Goal: Information Seeking & Learning: Learn about a topic

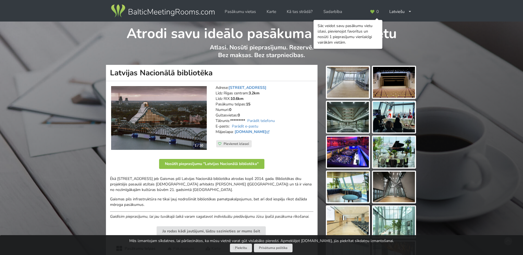
click at [363, 88] on img at bounding box center [348, 82] width 42 height 31
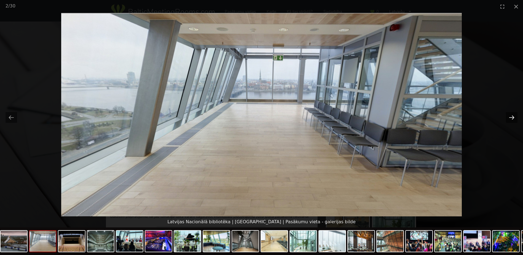
click at [511, 116] on button "Next slide" at bounding box center [512, 117] width 12 height 11
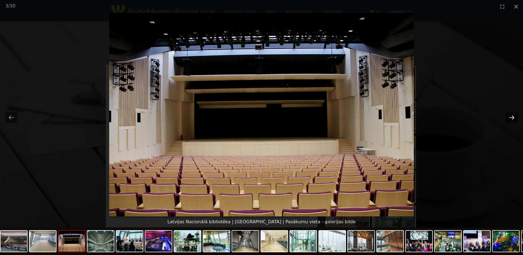
click at [514, 119] on button "Next slide" at bounding box center [512, 117] width 12 height 11
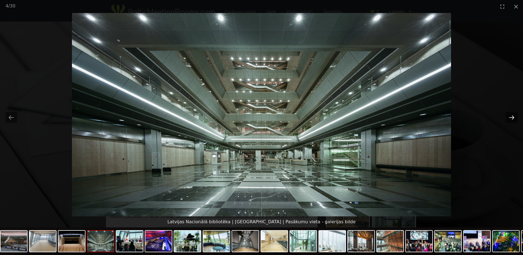
click at [509, 114] on button "Next slide" at bounding box center [512, 117] width 12 height 11
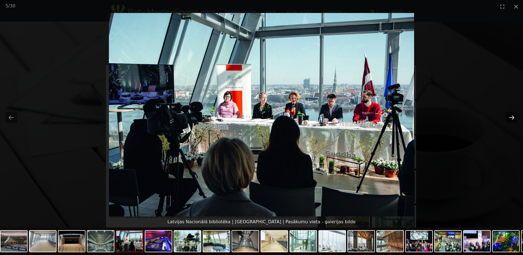
click at [509, 114] on button "Next slide" at bounding box center [512, 117] width 12 height 11
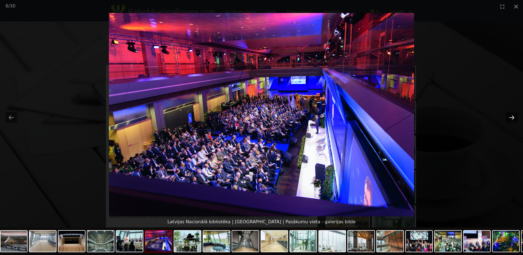
click at [510, 117] on button "Next slide" at bounding box center [512, 117] width 12 height 11
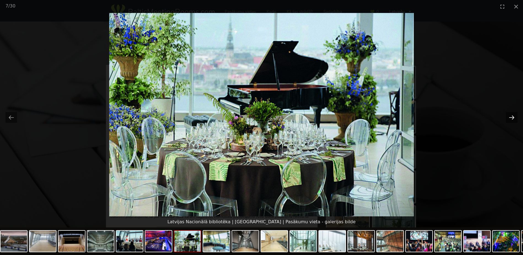
click at [510, 118] on button "Next slide" at bounding box center [512, 117] width 12 height 11
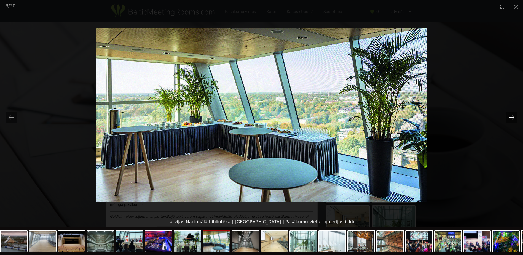
click at [510, 118] on button "Next slide" at bounding box center [512, 117] width 12 height 11
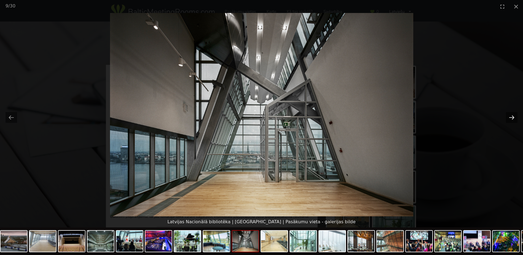
click at [510, 118] on button "Next slide" at bounding box center [512, 117] width 12 height 11
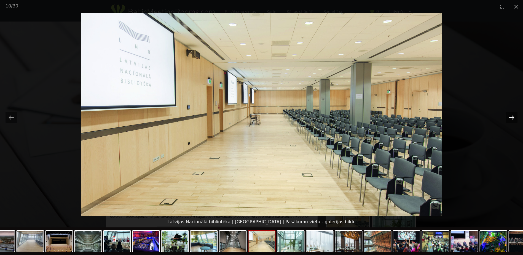
click at [512, 116] on button "Next slide" at bounding box center [512, 117] width 12 height 11
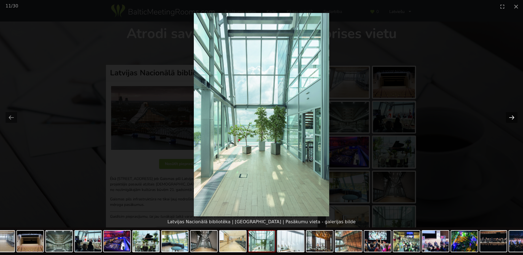
click at [511, 115] on button "Next slide" at bounding box center [512, 117] width 12 height 11
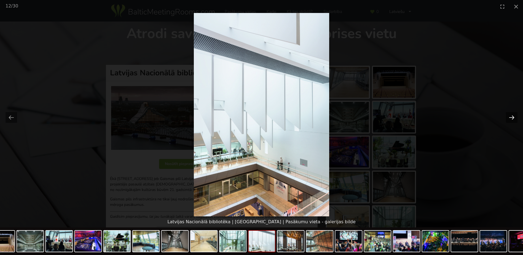
click at [511, 115] on button "Next slide" at bounding box center [512, 117] width 12 height 11
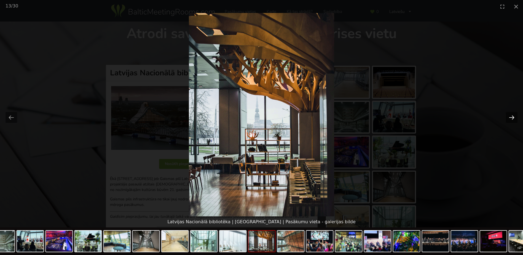
click at [509, 117] on button "Next slide" at bounding box center [512, 117] width 12 height 11
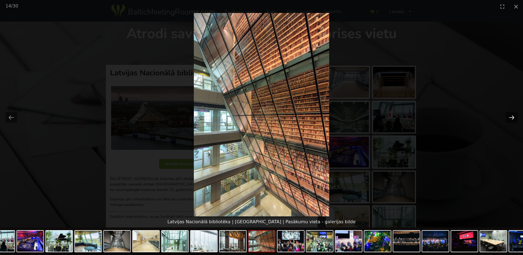
click at [509, 115] on button "Next slide" at bounding box center [512, 117] width 12 height 11
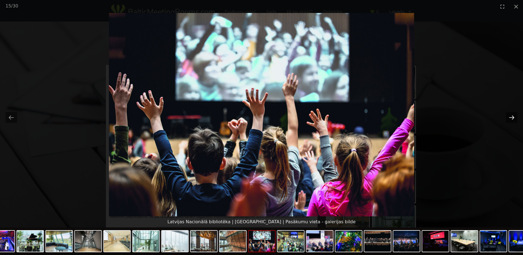
click at [509, 115] on button "Next slide" at bounding box center [512, 117] width 12 height 11
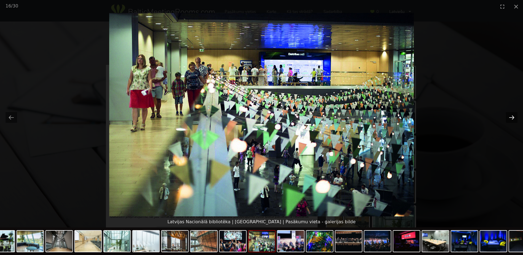
click at [511, 114] on button "Next slide" at bounding box center [512, 117] width 12 height 11
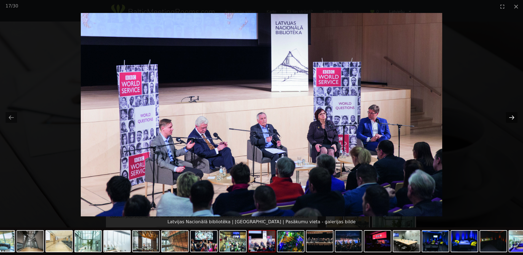
click at [511, 114] on button "Next slide" at bounding box center [512, 117] width 12 height 11
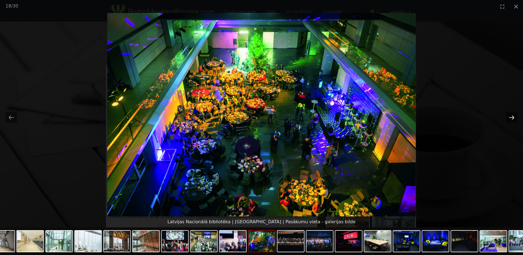
click at [512, 119] on button "Next slide" at bounding box center [512, 117] width 12 height 11
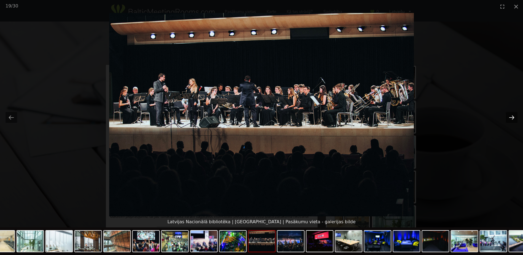
click at [512, 117] on button "Next slide" at bounding box center [512, 117] width 12 height 11
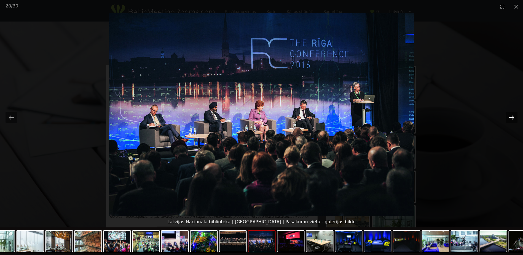
click at [511, 117] on button "Next slide" at bounding box center [512, 117] width 12 height 11
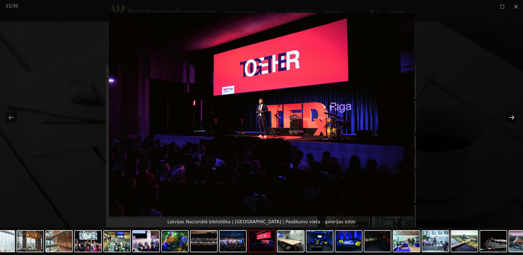
click at [511, 117] on button "Next slide" at bounding box center [512, 117] width 12 height 11
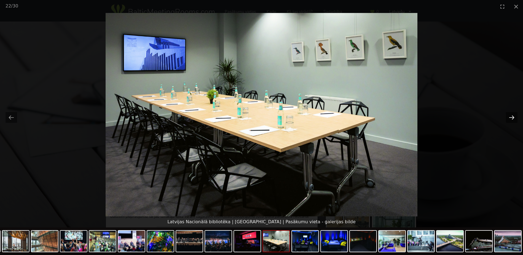
click at [511, 117] on button "Next slide" at bounding box center [512, 117] width 12 height 11
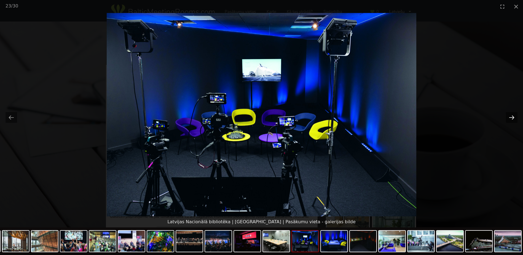
click at [511, 117] on button "Next slide" at bounding box center [512, 117] width 12 height 11
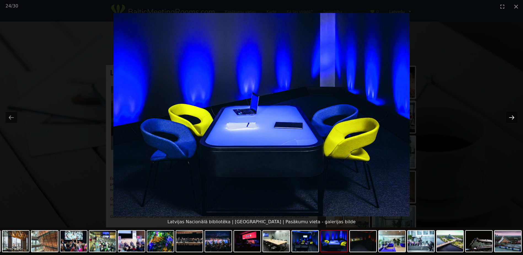
click at [511, 117] on button "Next slide" at bounding box center [512, 117] width 12 height 11
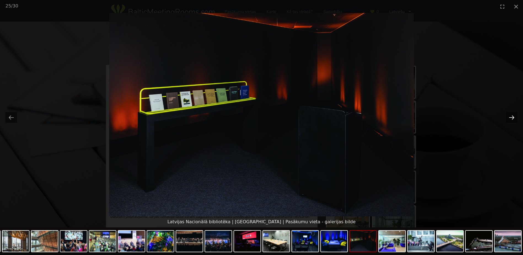
click at [511, 117] on button "Next slide" at bounding box center [512, 117] width 12 height 11
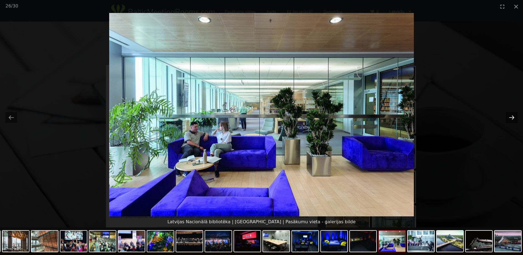
click at [510, 116] on button "Next slide" at bounding box center [512, 117] width 12 height 11
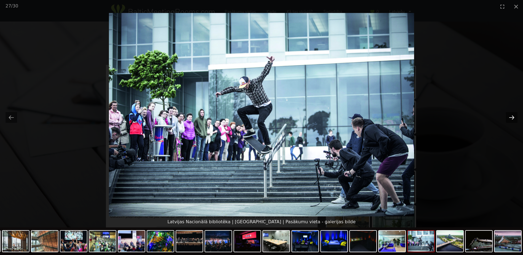
click at [509, 116] on button "Next slide" at bounding box center [512, 117] width 12 height 11
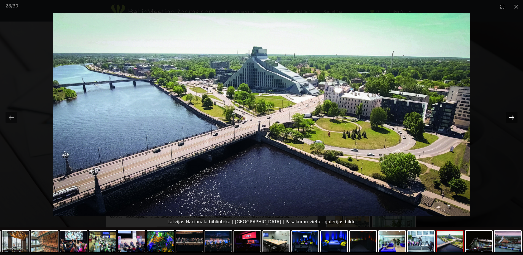
click at [511, 116] on button "Next slide" at bounding box center [512, 117] width 12 height 11
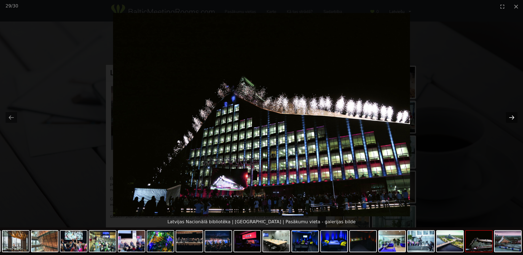
click at [510, 116] on button "Next slide" at bounding box center [512, 117] width 12 height 11
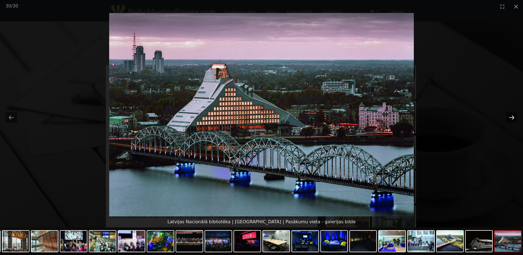
click at [510, 117] on button "Next slide" at bounding box center [512, 117] width 12 height 11
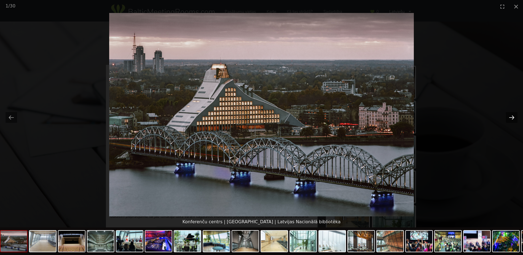
click at [510, 117] on button "Next slide" at bounding box center [512, 117] width 12 height 11
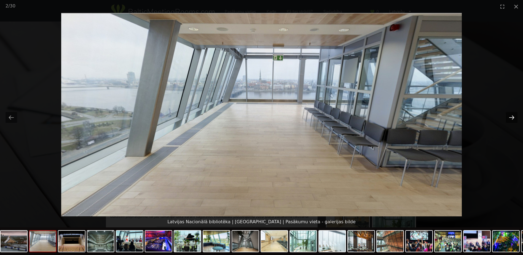
click at [510, 117] on button "Next slide" at bounding box center [512, 117] width 12 height 11
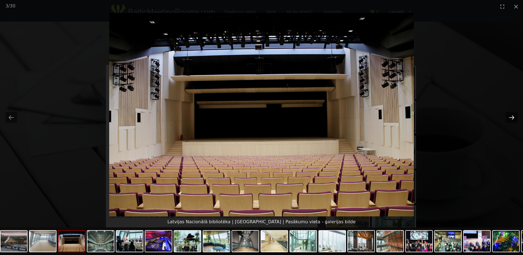
click at [510, 117] on button "Next slide" at bounding box center [512, 117] width 12 height 11
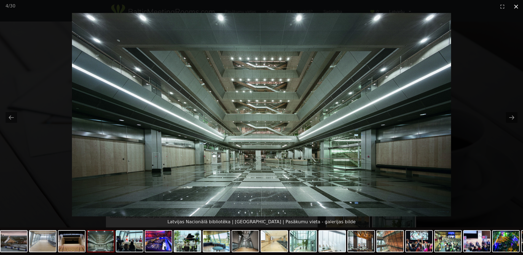
click at [519, 4] on button "Close gallery" at bounding box center [516, 6] width 14 height 13
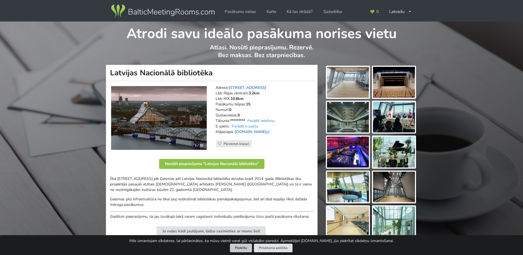
click at [242, 245] on button "Piekrītu" at bounding box center [241, 248] width 22 height 9
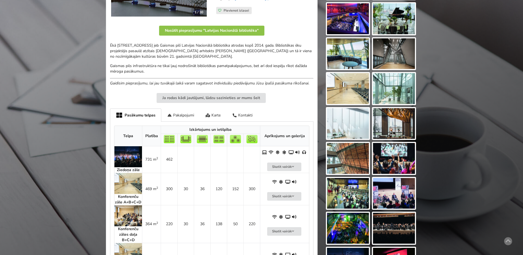
scroll to position [138, 0]
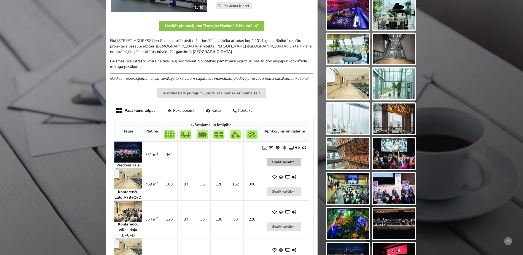
click at [280, 163] on button "Skatīt vairāk" at bounding box center [284, 162] width 34 height 9
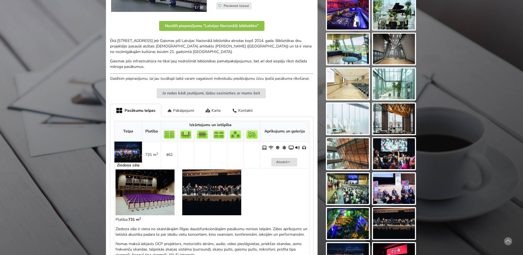
click at [161, 188] on img at bounding box center [145, 192] width 59 height 46
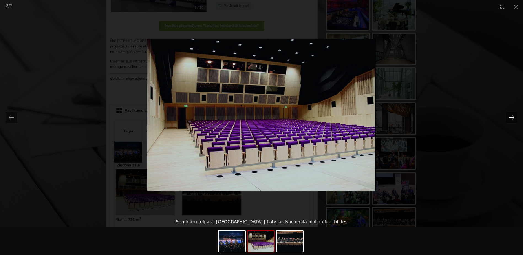
click at [512, 117] on button "Next slide" at bounding box center [512, 117] width 12 height 11
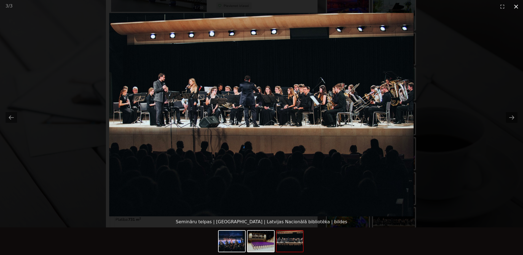
click at [515, 7] on button "Close gallery" at bounding box center [516, 6] width 14 height 13
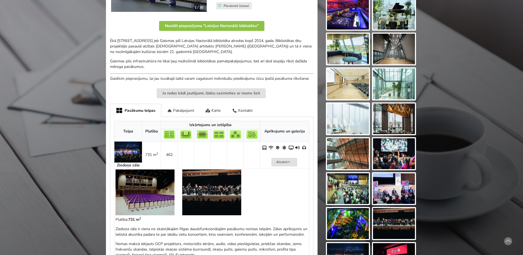
scroll to position [193, 0]
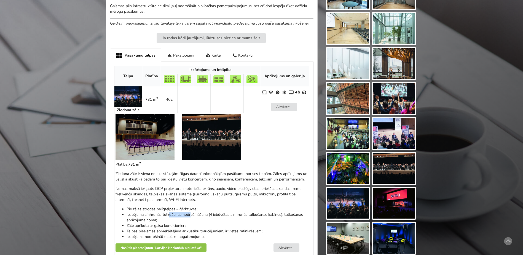
drag, startPoint x: 169, startPoint y: 221, endPoint x: 191, endPoint y: 218, distance: 22.8
click at [191, 218] on li "Iespējama sinhronās tulkošanas nodrošināšana (4 iebūvētas sinhronās tulkošanas …" at bounding box center [217, 217] width 181 height 11
drag, startPoint x: 191, startPoint y: 218, endPoint x: 219, endPoint y: 228, distance: 29.2
click at [219, 223] on li "Iespējama sinhronās tulkošanas nodrošināšana (4 iebūvētas sinhronās tulkošanas …" at bounding box center [217, 217] width 181 height 11
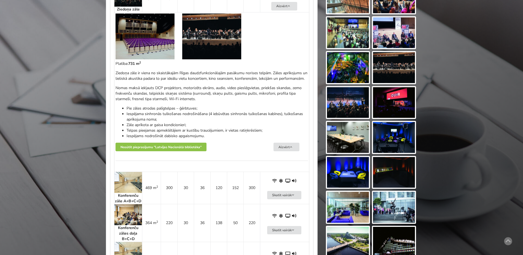
scroll to position [303, 0]
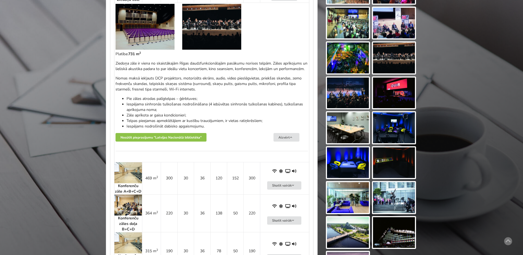
click at [133, 181] on img at bounding box center [128, 172] width 28 height 21
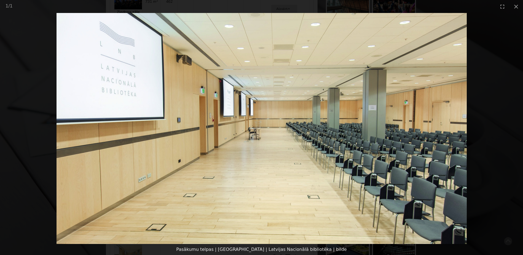
scroll to position [276, 0]
click at [517, 4] on button "Close gallery" at bounding box center [516, 6] width 14 height 13
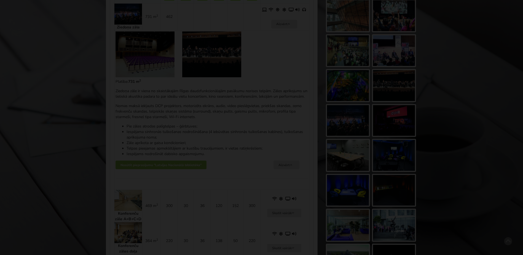
scroll to position [303, 0]
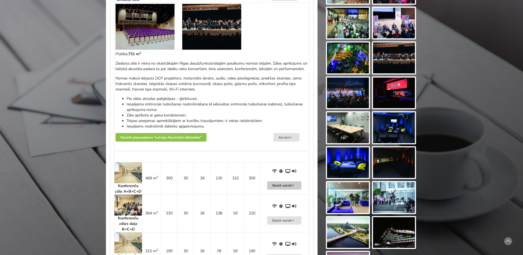
click at [282, 190] on button "Skatīt vairāk" at bounding box center [284, 185] width 34 height 9
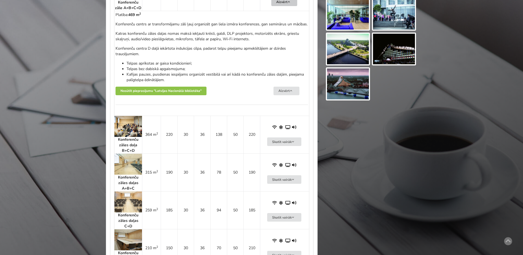
scroll to position [496, 0]
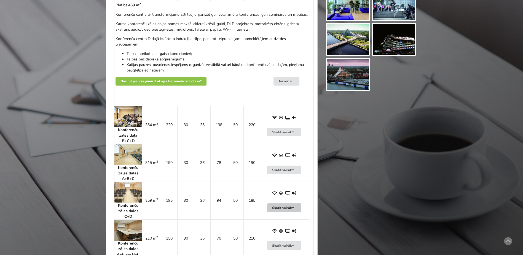
click at [295, 209] on icon at bounding box center [293, 207] width 4 height 3
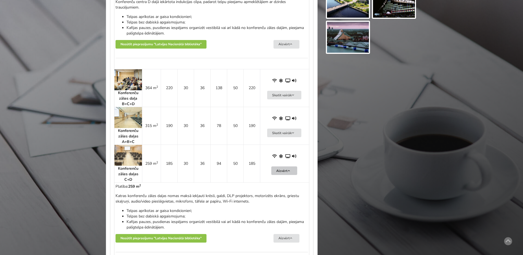
scroll to position [607, 0]
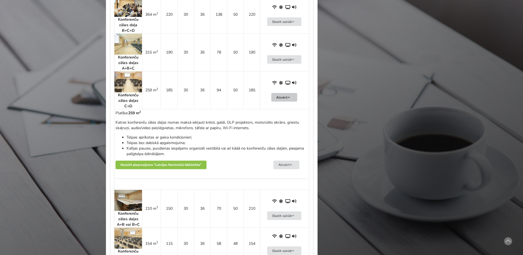
click at [128, 92] on img at bounding box center [128, 81] width 28 height 21
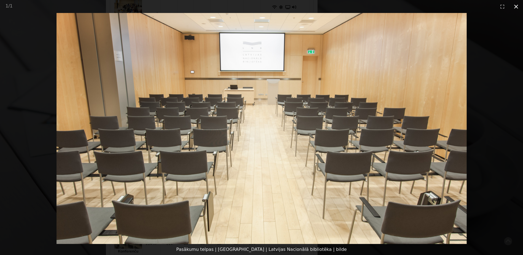
click at [515, 8] on button "Close gallery" at bounding box center [516, 6] width 14 height 13
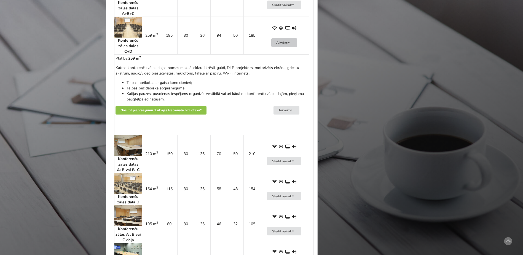
scroll to position [662, 0]
click at [282, 165] on button "Skatīt vairāk" at bounding box center [284, 160] width 34 height 9
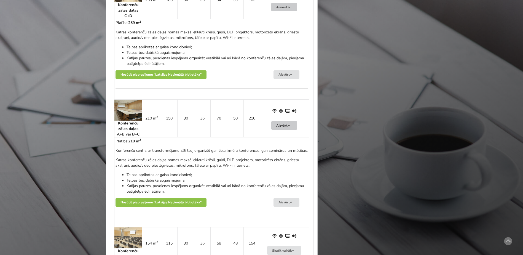
scroll to position [745, 0]
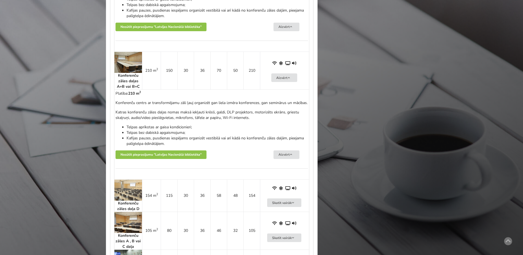
click at [132, 199] on img at bounding box center [128, 190] width 28 height 21
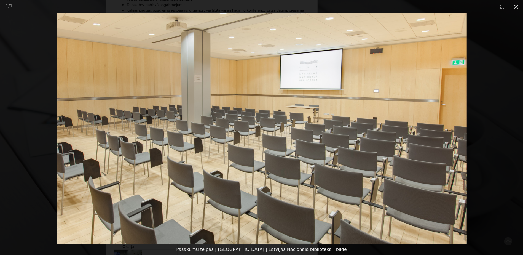
click at [515, 6] on button "Close gallery" at bounding box center [516, 6] width 14 height 13
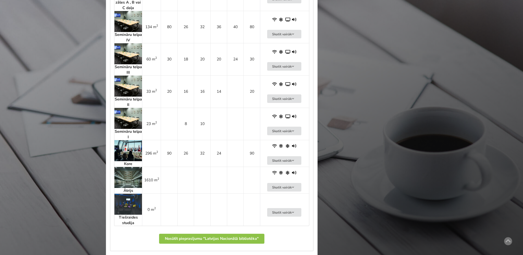
scroll to position [993, 0]
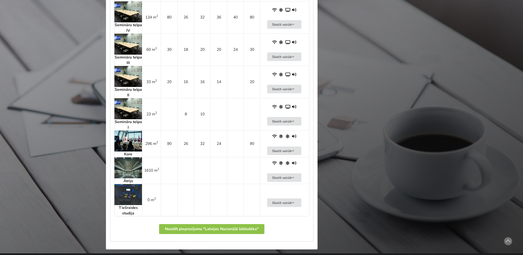
click at [125, 178] on img at bounding box center [128, 167] width 28 height 21
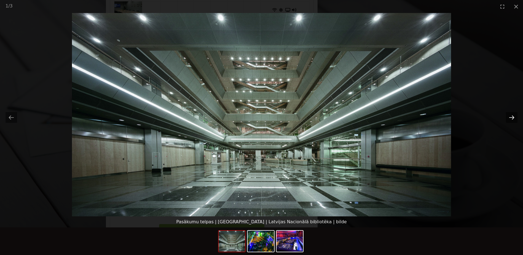
click at [508, 116] on button "Next slide" at bounding box center [512, 117] width 12 height 11
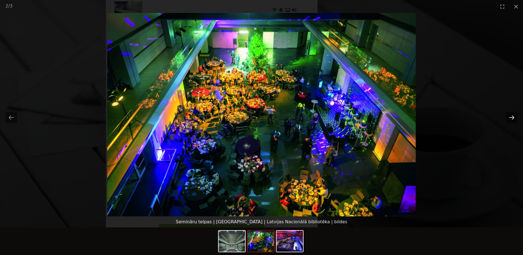
click at [508, 116] on button "Next slide" at bounding box center [512, 117] width 12 height 11
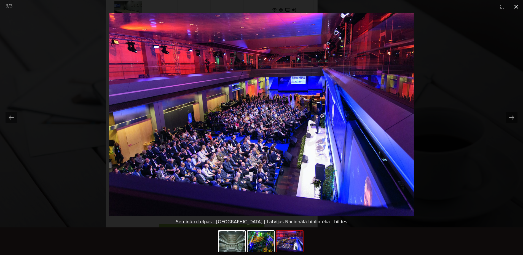
click at [520, 5] on button "Close gallery" at bounding box center [516, 6] width 14 height 13
